Goal: Entertainment & Leisure: Browse casually

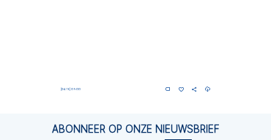
scroll to position [628, 0]
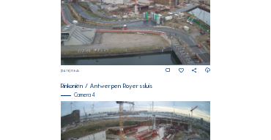
scroll to position [540, 0]
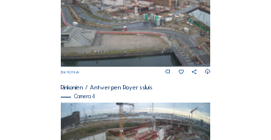
click at [152, 39] on img at bounding box center [136, 24] width 150 height 84
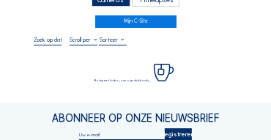
scroll to position [44, 0]
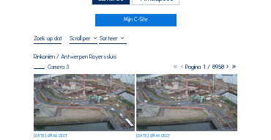
click at [72, 79] on img at bounding box center [84, 102] width 101 height 57
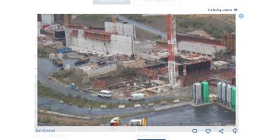
drag, startPoint x: 111, startPoint y: 56, endPoint x: 150, endPoint y: 80, distance: 45.7
click at [150, 79] on img at bounding box center [136, 70] width 199 height 112
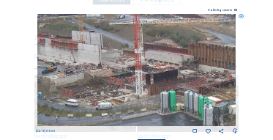
drag, startPoint x: 151, startPoint y: 72, endPoint x: 118, endPoint y: 80, distance: 34.1
click at [118, 80] on img at bounding box center [136, 70] width 199 height 112
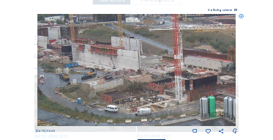
drag, startPoint x: 91, startPoint y: 70, endPoint x: 130, endPoint y: 75, distance: 39.9
click at [130, 75] on img at bounding box center [136, 70] width 199 height 112
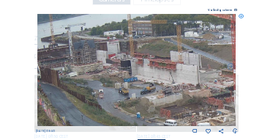
drag, startPoint x: 92, startPoint y: 66, endPoint x: 151, endPoint y: 81, distance: 61.2
click at [151, 81] on img at bounding box center [136, 70] width 199 height 112
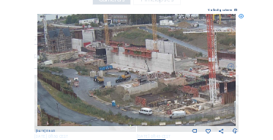
drag, startPoint x: 149, startPoint y: 80, endPoint x: 125, endPoint y: 70, distance: 26.5
click at [125, 70] on img at bounding box center [136, 70] width 199 height 112
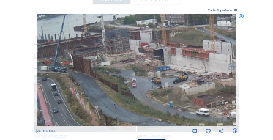
drag, startPoint x: 154, startPoint y: 102, endPoint x: 212, endPoint y: 103, distance: 57.8
click at [212, 103] on img at bounding box center [136, 70] width 199 height 112
click at [241, 16] on icon at bounding box center [241, 16] width 5 height 5
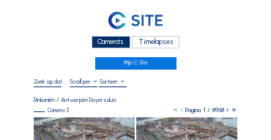
scroll to position [0, 0]
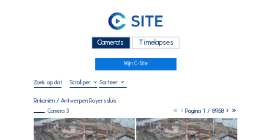
click at [109, 47] on div "Camera's" at bounding box center [110, 43] width 39 height 12
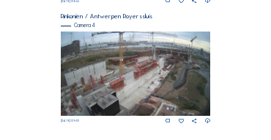
scroll to position [618, 0]
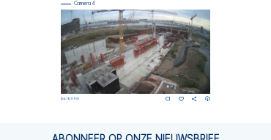
scroll to position [633, 0]
click at [176, 60] on img at bounding box center [136, 52] width 150 height 84
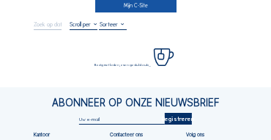
scroll to position [59, 0]
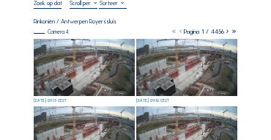
scroll to position [88, 0]
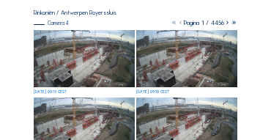
click at [101, 61] on img at bounding box center [84, 58] width 101 height 57
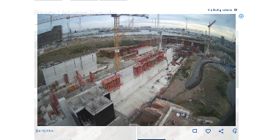
click at [241, 18] on icon at bounding box center [241, 16] width 5 height 5
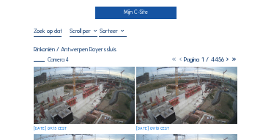
scroll to position [44, 0]
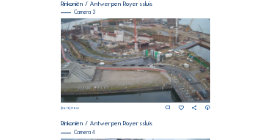
scroll to position [501, 0]
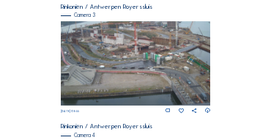
click at [153, 41] on img at bounding box center [136, 63] width 150 height 84
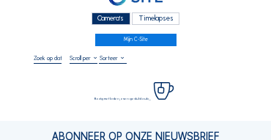
scroll to position [29, 0]
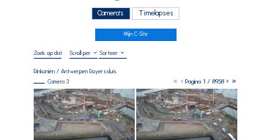
click at [70, 93] on img at bounding box center [84, 117] width 101 height 57
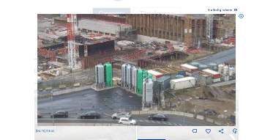
drag, startPoint x: 141, startPoint y: 64, endPoint x: 66, endPoint y: 67, distance: 75.4
click at [66, 67] on img at bounding box center [136, 70] width 199 height 112
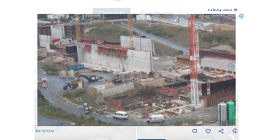
drag, startPoint x: 56, startPoint y: 55, endPoint x: 179, endPoint y: 93, distance: 128.7
click at [179, 93] on img at bounding box center [136, 70] width 199 height 112
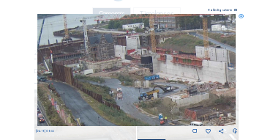
click at [207, 94] on img at bounding box center [136, 70] width 199 height 112
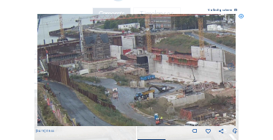
drag, startPoint x: 203, startPoint y: 77, endPoint x: 114, endPoint y: 79, distance: 88.6
click at [113, 79] on img at bounding box center [136, 70] width 199 height 112
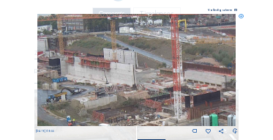
click at [239, 16] on icon at bounding box center [241, 16] width 5 height 5
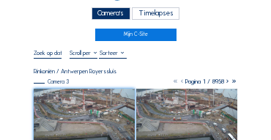
click at [98, 15] on div "Camera's" at bounding box center [110, 13] width 39 height 12
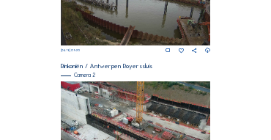
scroll to position [249, 0]
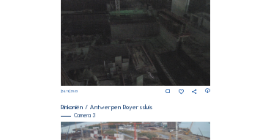
scroll to position [487, 0]
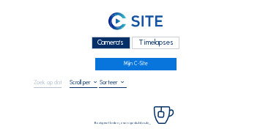
click at [107, 39] on div "Camera's" at bounding box center [110, 43] width 39 height 12
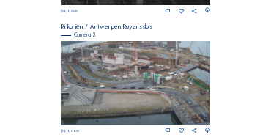
scroll to position [487, 0]
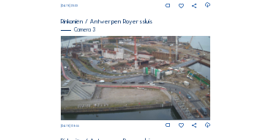
click at [136, 64] on img at bounding box center [136, 78] width 150 height 84
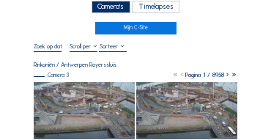
scroll to position [73, 0]
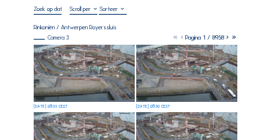
click at [105, 84] on img at bounding box center [84, 73] width 101 height 57
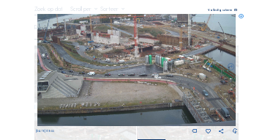
click at [240, 17] on icon at bounding box center [241, 16] width 5 height 5
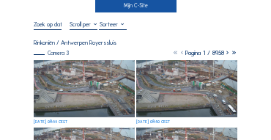
scroll to position [44, 0]
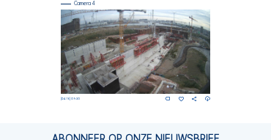
scroll to position [618, 0]
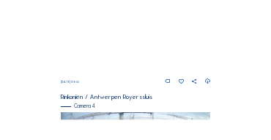
scroll to position [516, 0]
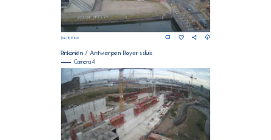
scroll to position [604, 0]
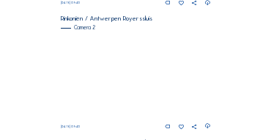
scroll to position [247, 0]
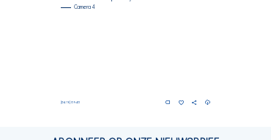
scroll to position [633, 0]
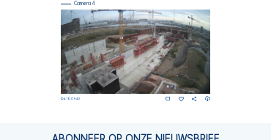
click at [168, 78] on img at bounding box center [136, 52] width 150 height 84
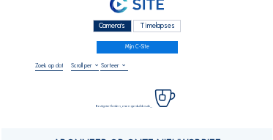
scroll to position [29, 0]
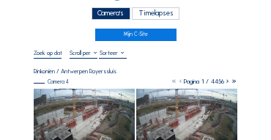
click at [67, 94] on img at bounding box center [84, 117] width 101 height 57
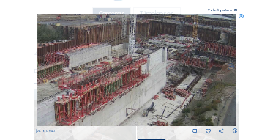
drag, startPoint x: 151, startPoint y: 64, endPoint x: 102, endPoint y: 84, distance: 52.2
click at [102, 84] on img at bounding box center [136, 70] width 199 height 112
